Goal: Find specific page/section: Find specific page/section

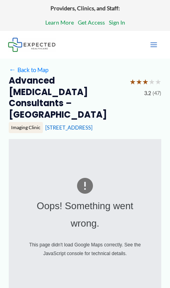
click at [80, 83] on h2 "Advanced [MEDICAL_DATA] Consultants – [GEOGRAPHIC_DATA]" at bounding box center [66, 97] width 115 height 45
click at [36, 68] on link "← Back to Map" at bounding box center [28, 70] width 39 height 11
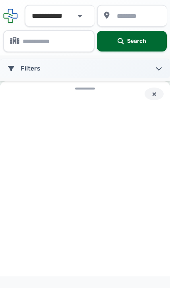
type input "*****"
click at [160, 65] on icon at bounding box center [158, 68] width 6 height 6
